Goal: Entertainment & Leisure: Consume media (video, audio)

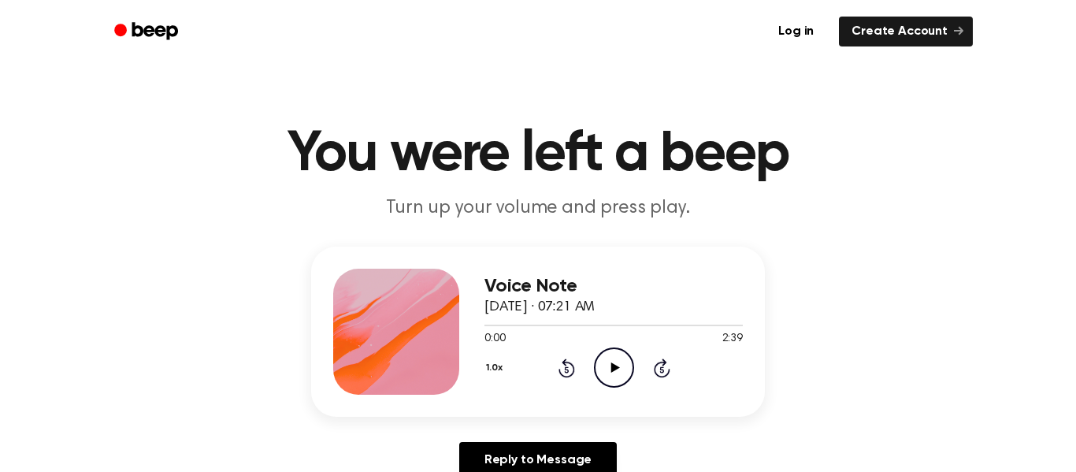
click at [612, 354] on icon "Play Audio" at bounding box center [614, 367] width 40 height 40
click at [608, 361] on icon "Pause Audio" at bounding box center [614, 367] width 40 height 40
click at [608, 361] on icon "Play Audio" at bounding box center [614, 367] width 40 height 40
drag, startPoint x: 486, startPoint y: 327, endPoint x: 458, endPoint y: 340, distance: 30.6
click at [458, 340] on div "Voice Note [DATE] · 07:21 AM 0:05 2:39 Your browser does not support the [objec…" at bounding box center [538, 331] width 454 height 170
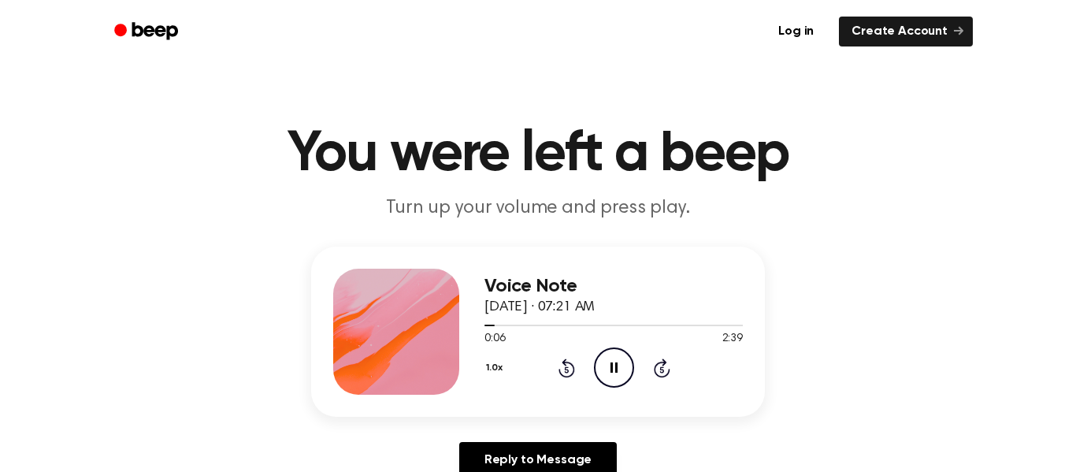
click at [620, 375] on icon "Pause Audio" at bounding box center [614, 367] width 40 height 40
drag, startPoint x: 496, startPoint y: 328, endPoint x: 453, endPoint y: 322, distance: 43.8
click at [453, 322] on div "Voice Note [DATE] · 07:21 AM 0:06 2:39 Your browser does not support the [objec…" at bounding box center [538, 331] width 454 height 170
click at [573, 371] on icon at bounding box center [566, 367] width 17 height 19
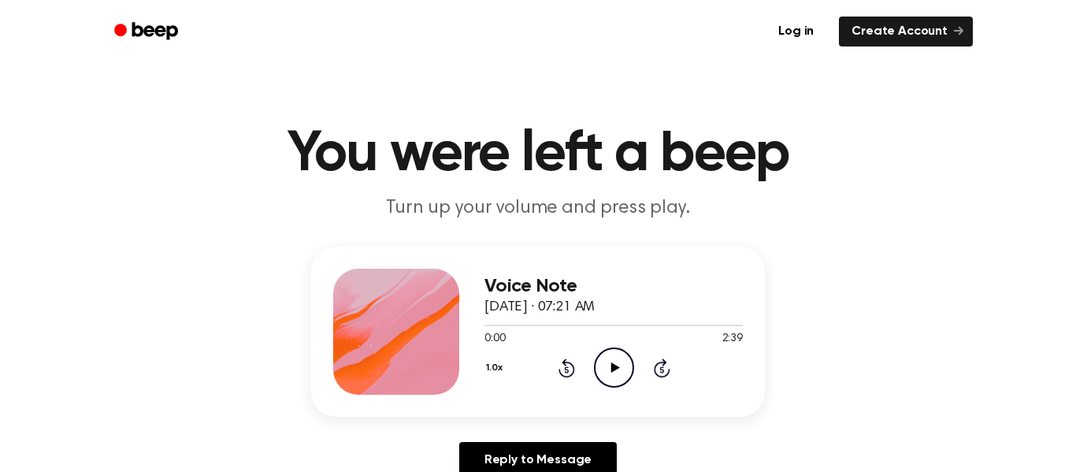
click at [598, 368] on icon "Play Audio" at bounding box center [614, 367] width 40 height 40
